Goal: Information Seeking & Learning: Learn about a topic

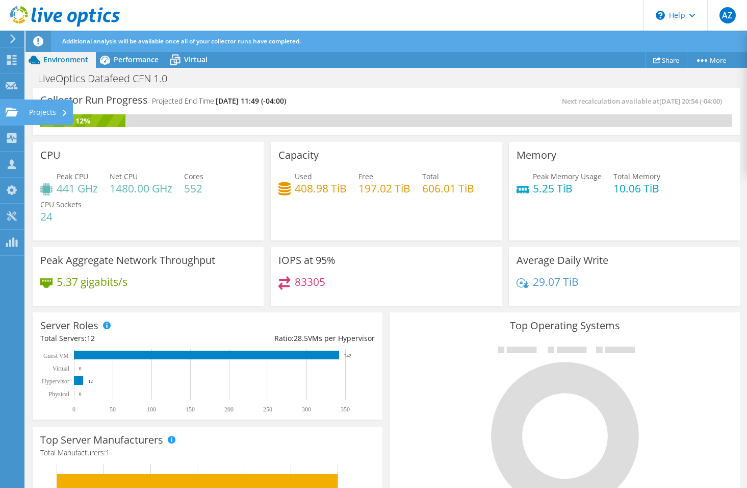
click at [10, 111] on use at bounding box center [12, 111] width 12 height 9
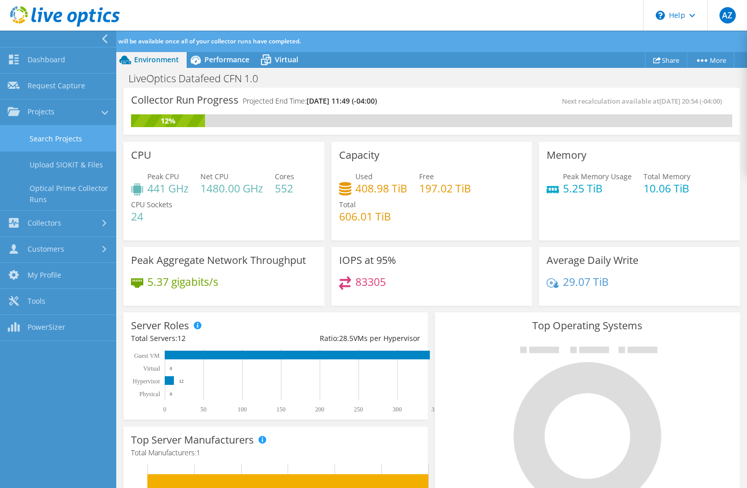
click at [51, 133] on link "Search Projects" at bounding box center [58, 139] width 116 height 26
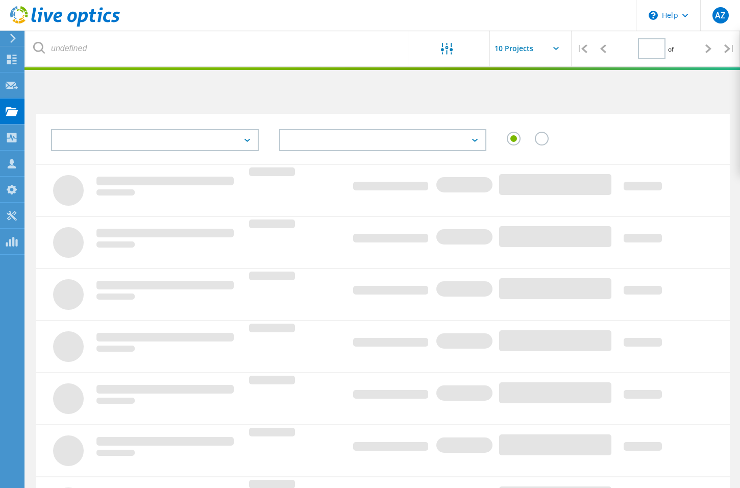
type input "1"
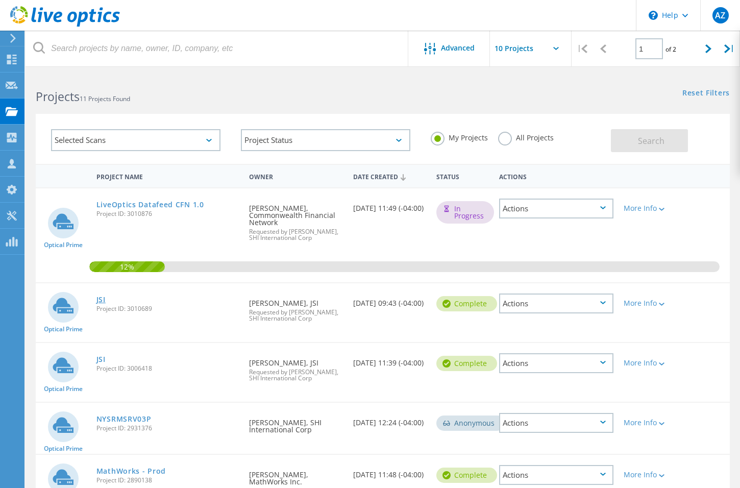
click at [101, 299] on link "JSI" at bounding box center [100, 299] width 9 height 7
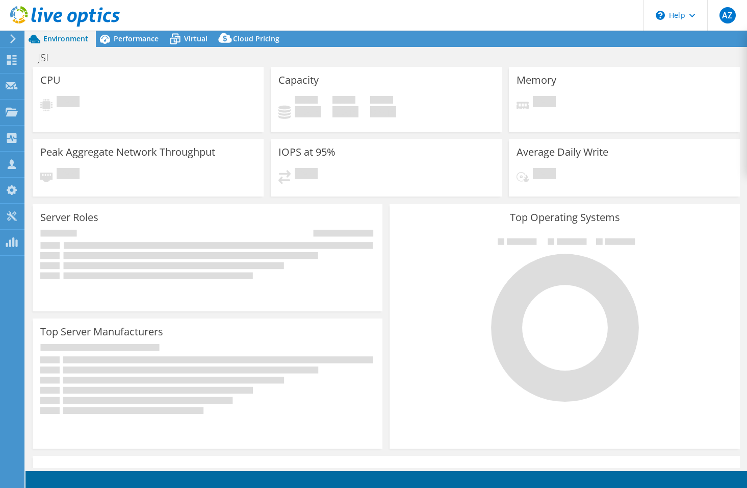
select select "USD"
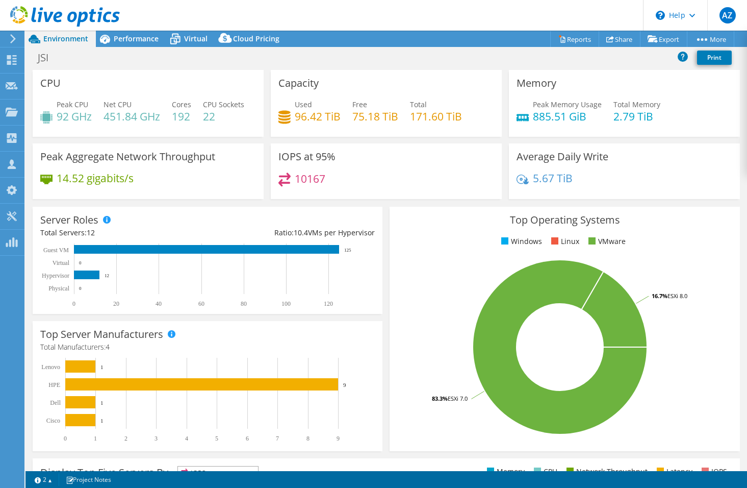
click at [376, 143] on div "Capacity Used 96.42 TiB Free 75.18 TiB Total 171.60 TiB" at bounding box center [386, 106] width 238 height 73
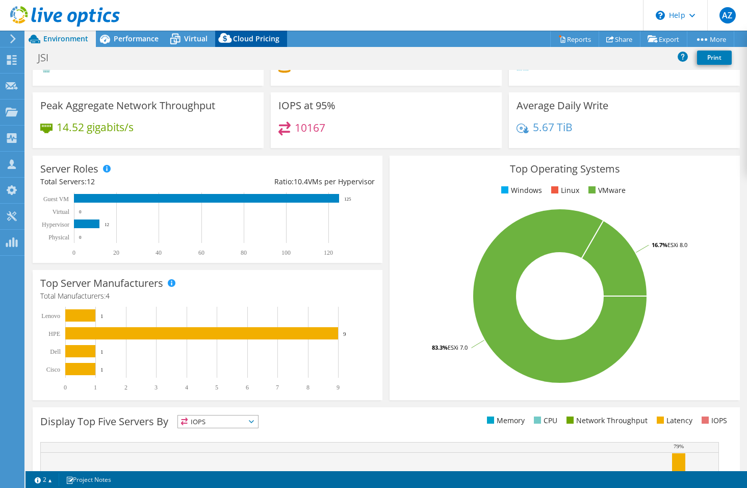
click at [215, 38] on icon at bounding box center [225, 40] width 20 height 20
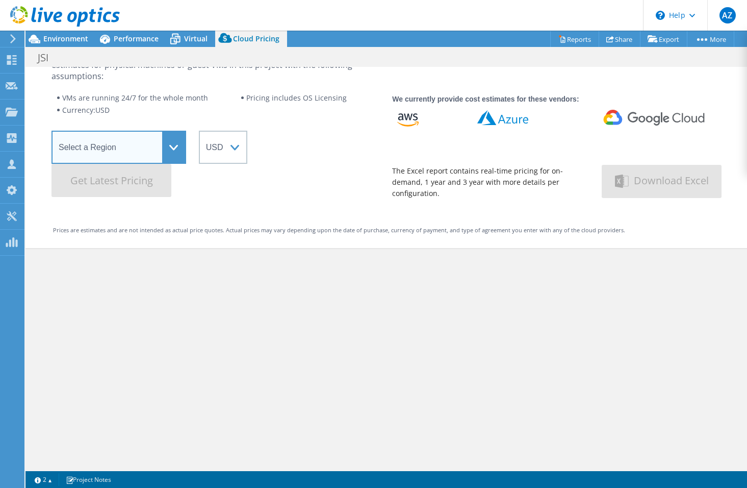
click at [157, 146] on select "Select a Region [GEOGRAPHIC_DATA] ([GEOGRAPHIC_DATA]) [GEOGRAPHIC_DATA] ([GEOGR…" at bounding box center [119, 147] width 135 height 33
select select "USEast"
click at [52, 131] on select "Select a Region [GEOGRAPHIC_DATA] ([GEOGRAPHIC_DATA]) [GEOGRAPHIC_DATA] ([GEOGR…" at bounding box center [119, 147] width 135 height 33
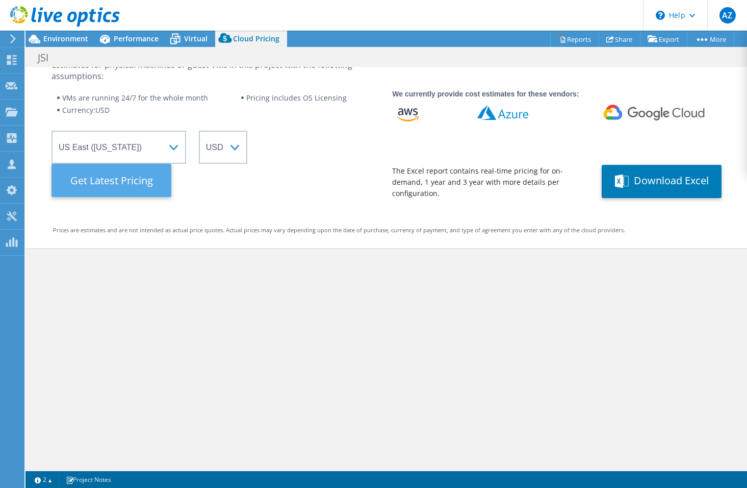
click at [122, 188] on Latest "Get Latest Pricing" at bounding box center [112, 180] width 120 height 33
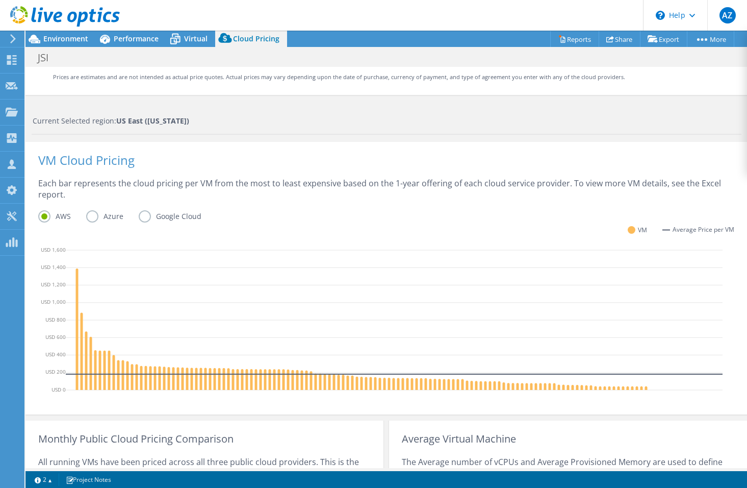
scroll to position [346, 0]
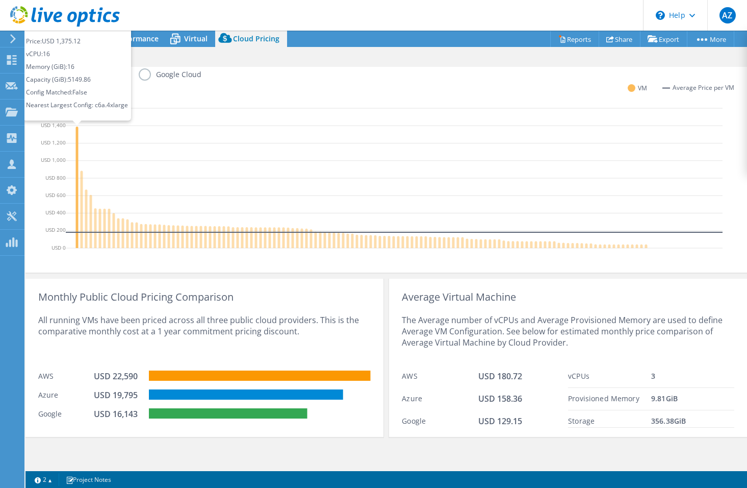
click at [76, 133] on icon at bounding box center [77, 187] width 3 height 121
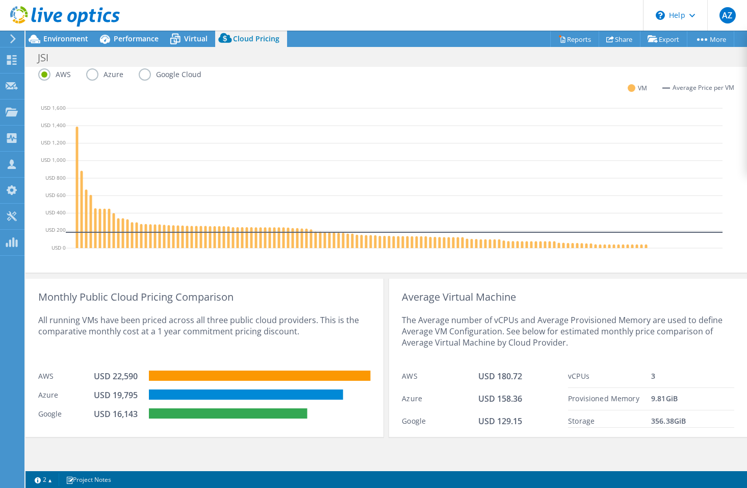
click at [198, 452] on div "Cloud Pricing Live Optics Cloud Pricing uses the native vendor APIs to retrieve…" at bounding box center [387, 95] width 722 height 748
click at [188, 274] on div "Monthly Public Cloud Pricing Comparison All running VMs have been priced across…" at bounding box center [387, 354] width 722 height 164
click at [63, 35] on span "Environment" at bounding box center [65, 39] width 45 height 10
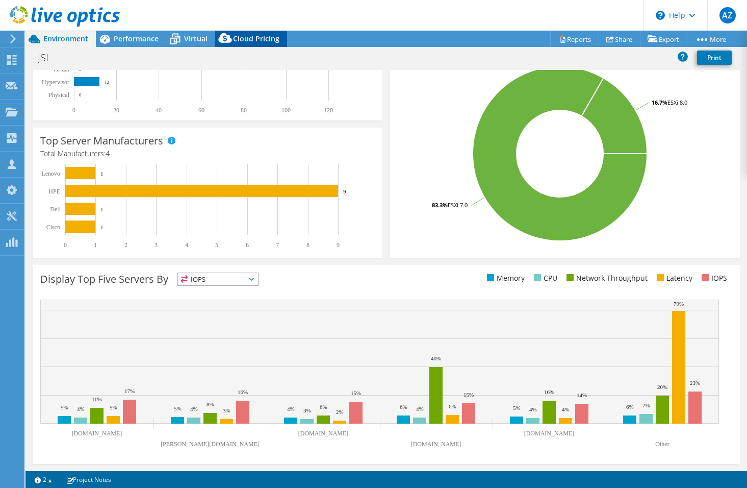
click at [247, 40] on span "Cloud Pricing" at bounding box center [256, 39] width 46 height 10
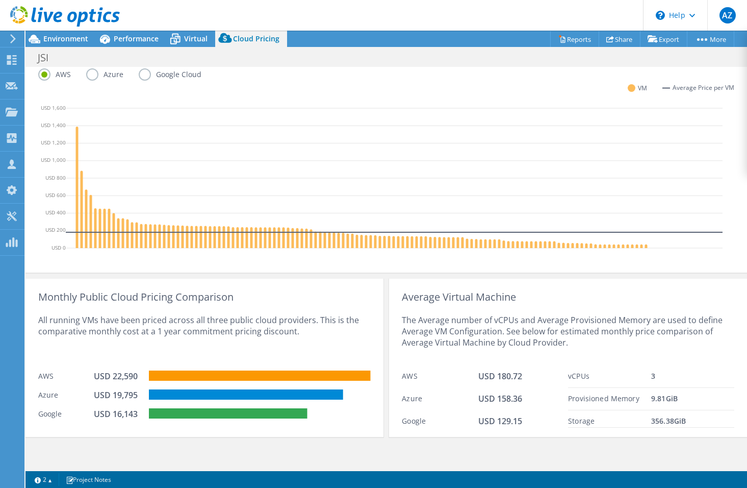
click at [207, 273] on div "Monthly Public Cloud Pricing Comparison All running VMs have been priced across…" at bounding box center [387, 354] width 722 height 164
click at [191, 273] on div "Monthly Public Cloud Pricing Comparison All running VMs have been priced across…" at bounding box center [387, 354] width 722 height 164
click at [207, 275] on div "Monthly Public Cloud Pricing Comparison All running VMs have been priced across…" at bounding box center [387, 354] width 722 height 164
